Goal: Task Accomplishment & Management: Use online tool/utility

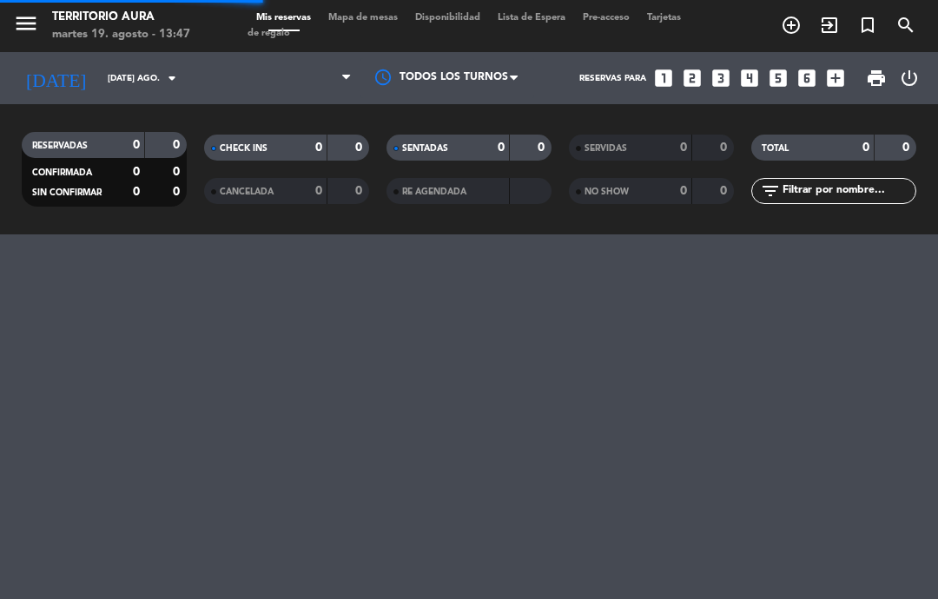
select select "es"
select select "lunch"
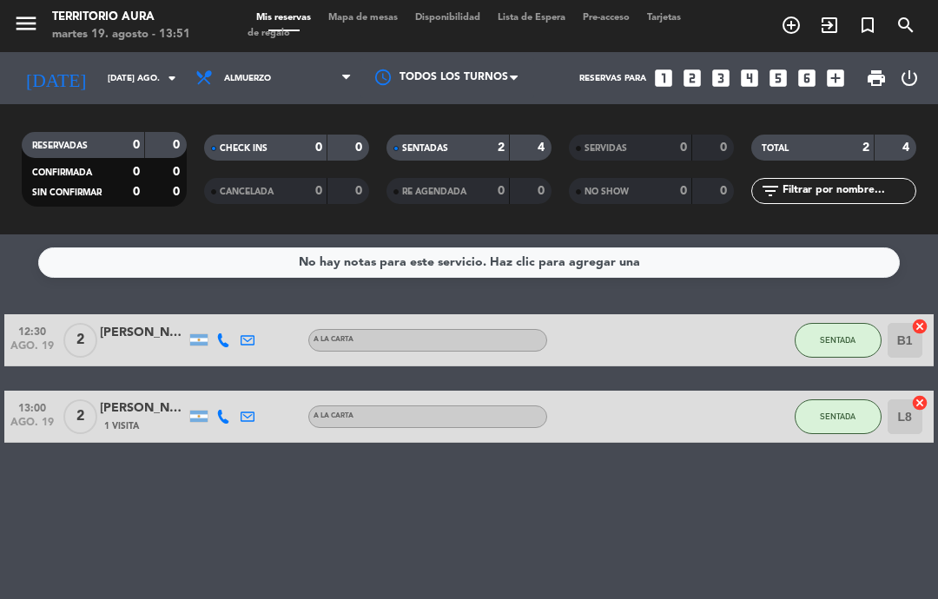
click at [802, 23] on icon "exit_to_app" at bounding box center [791, 25] width 21 height 21
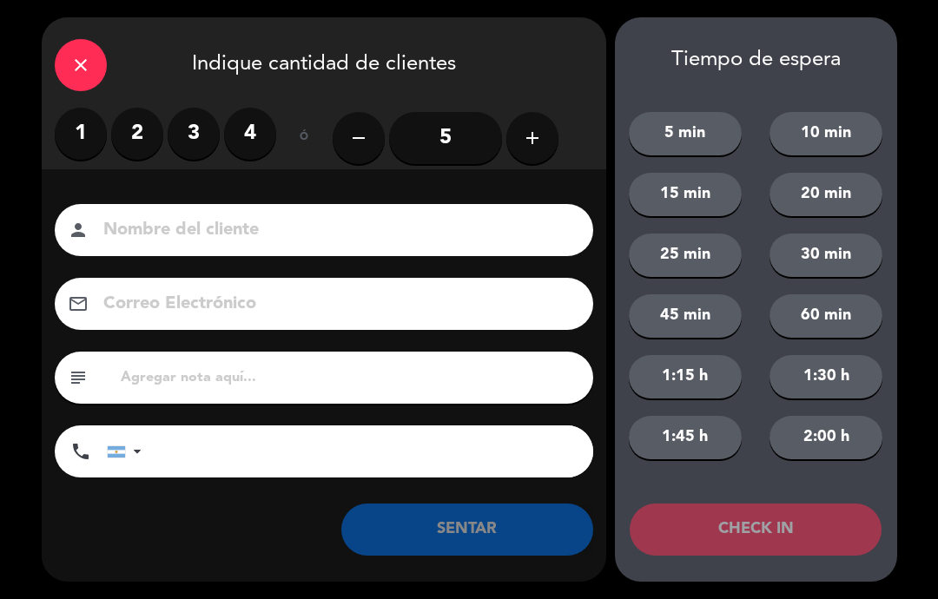
click at [141, 131] on label "2" at bounding box center [137, 134] width 52 height 52
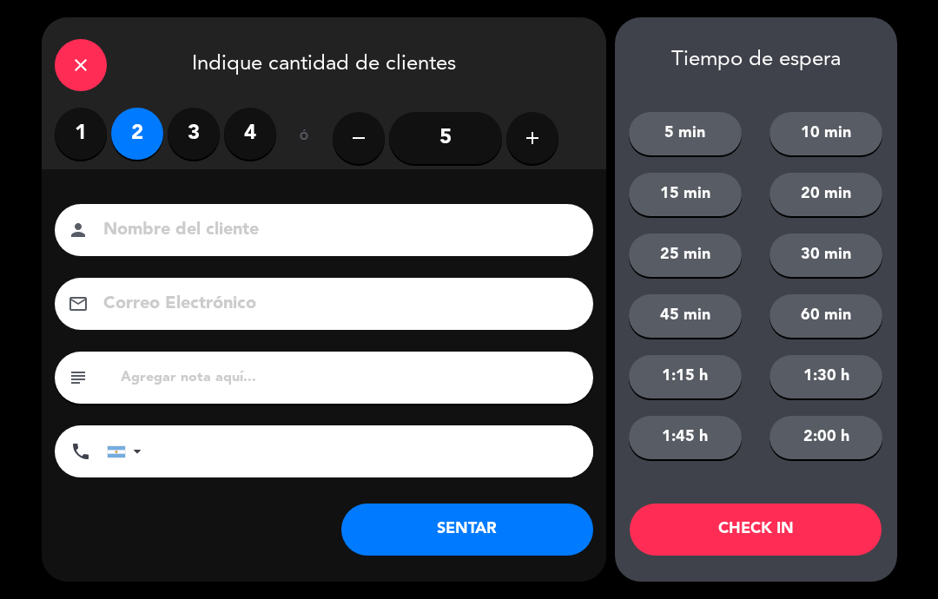
click at [496, 517] on button "SENTAR" at bounding box center [467, 530] width 252 height 52
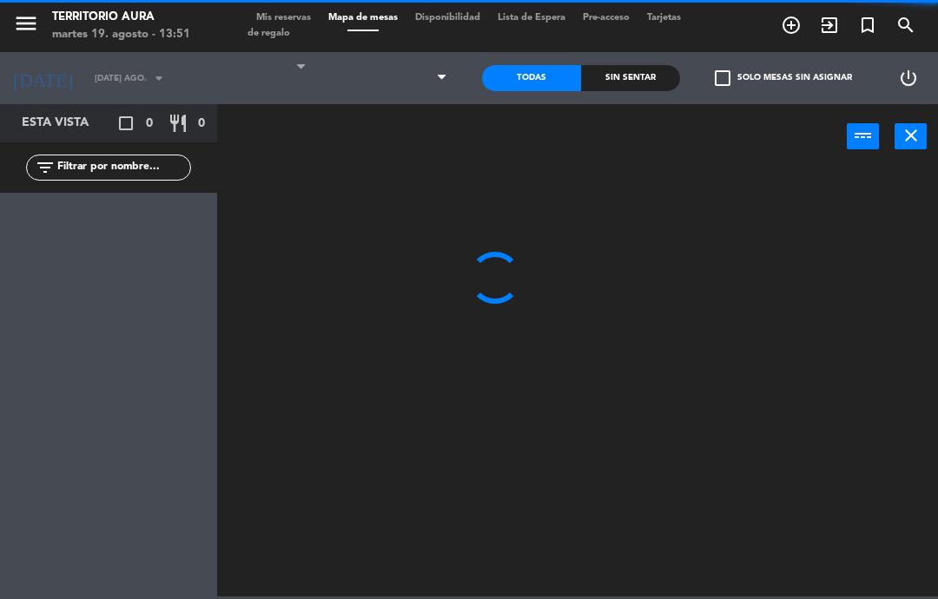
select select "lunch"
select select
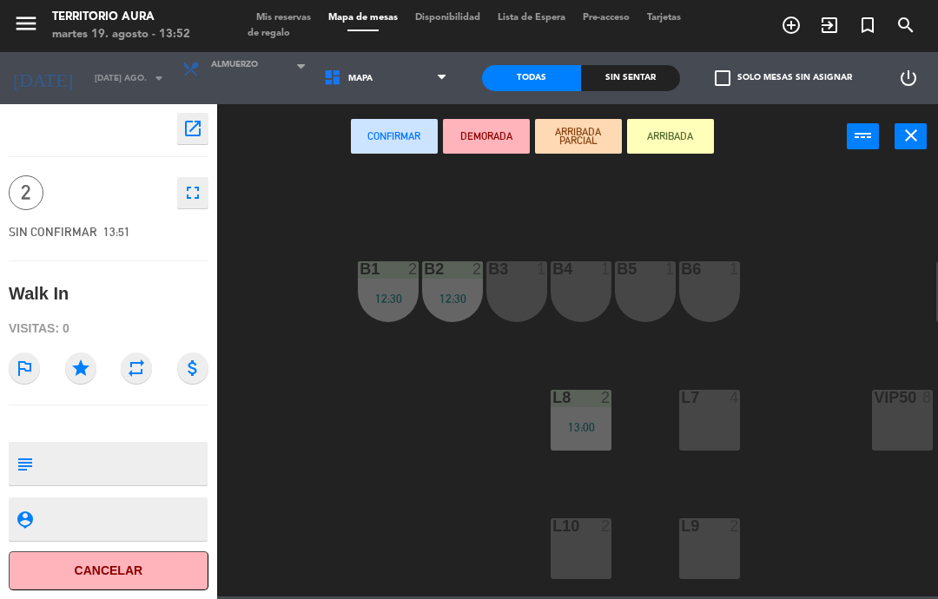
click at [707, 413] on div "L7 4" at bounding box center [709, 420] width 61 height 61
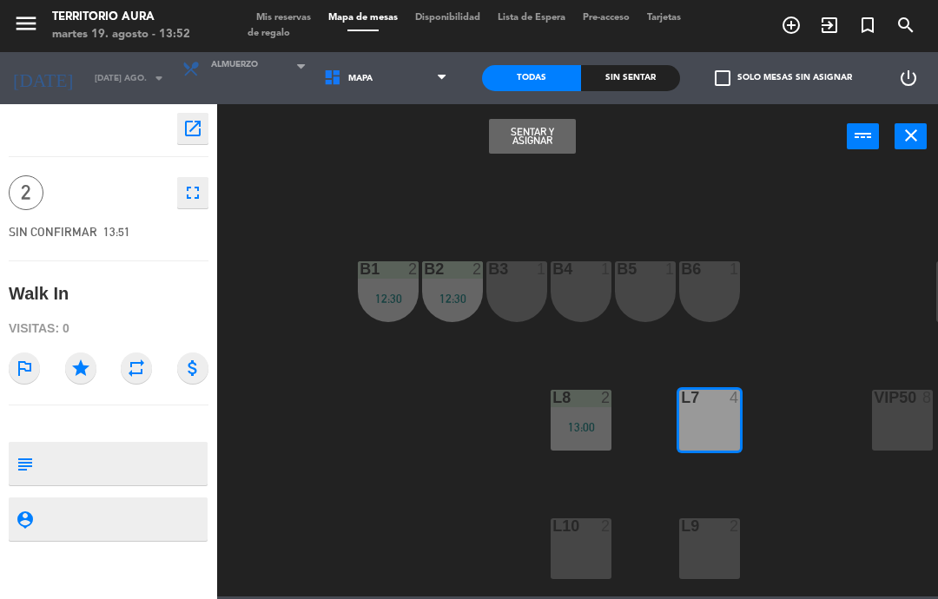
click at [545, 140] on button "Sentar y Asignar" at bounding box center [532, 136] width 87 height 35
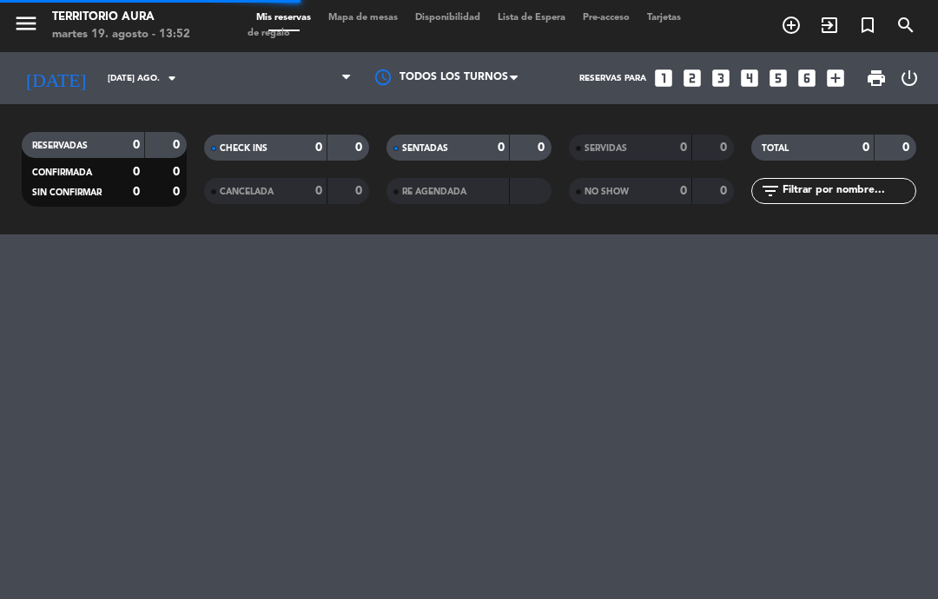
select select "lunch"
